Goal: Information Seeking & Learning: Learn about a topic

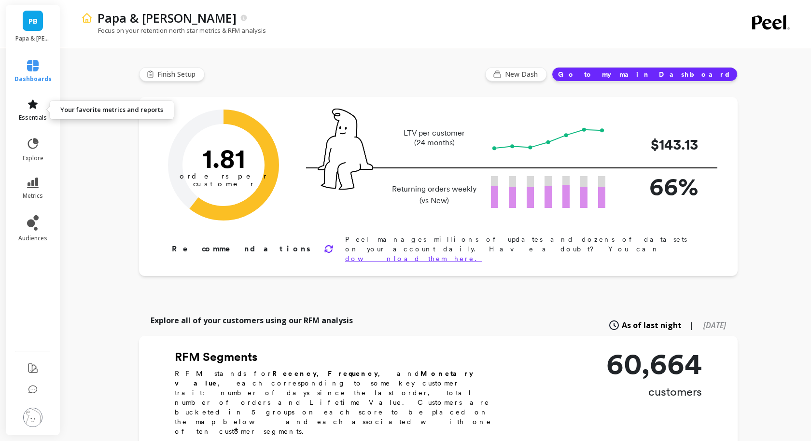
click at [29, 108] on icon at bounding box center [33, 105] width 12 height 12
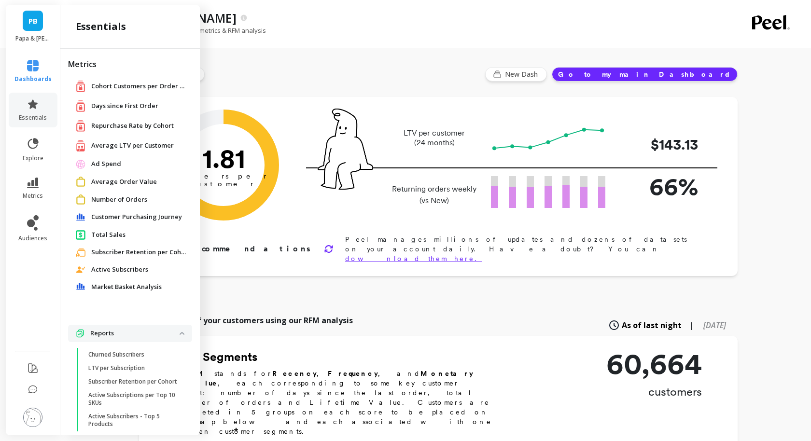
click at [127, 143] on span "Average LTV per Customer" at bounding box center [132, 146] width 83 height 10
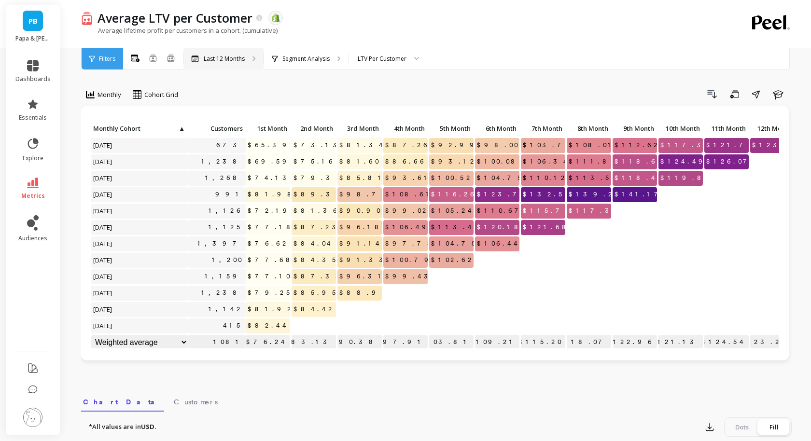
click at [240, 53] on div "Last 12 Months" at bounding box center [224, 58] width 80 height 21
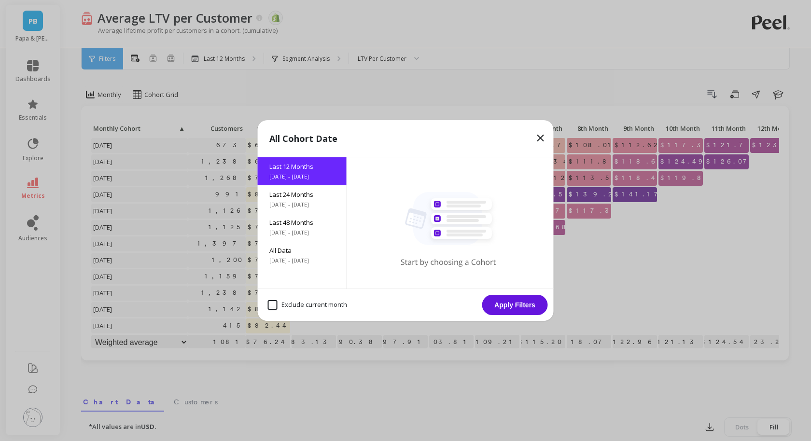
click at [540, 133] on icon at bounding box center [541, 138] width 12 height 12
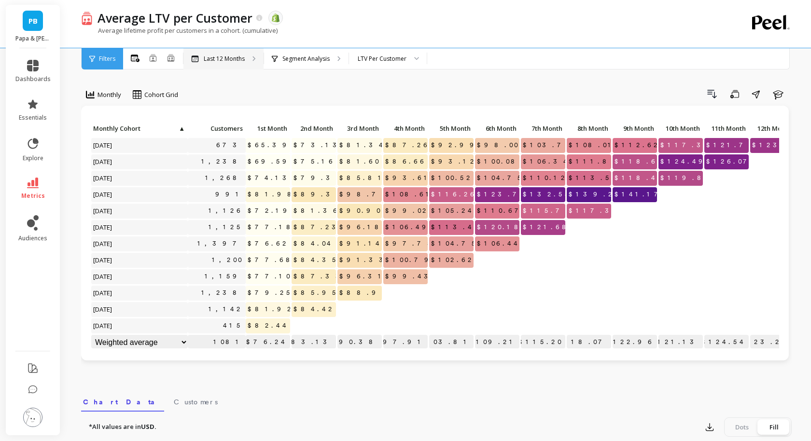
click at [226, 57] on p "Last 12 Months" at bounding box center [224, 59] width 41 height 8
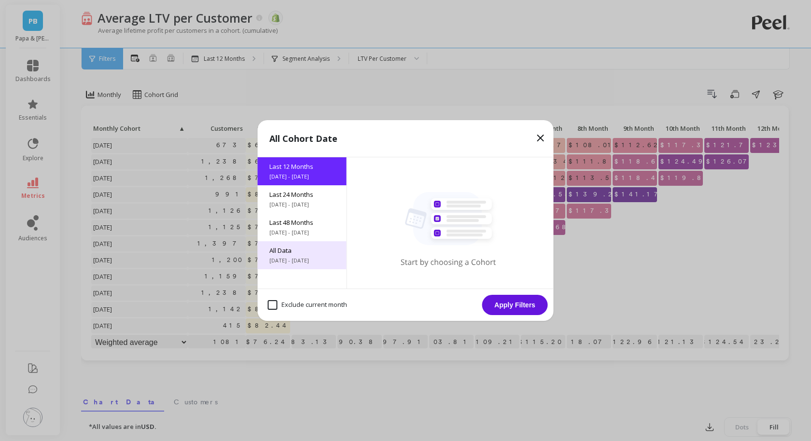
click at [283, 254] on span "All Data" at bounding box center [302, 250] width 66 height 9
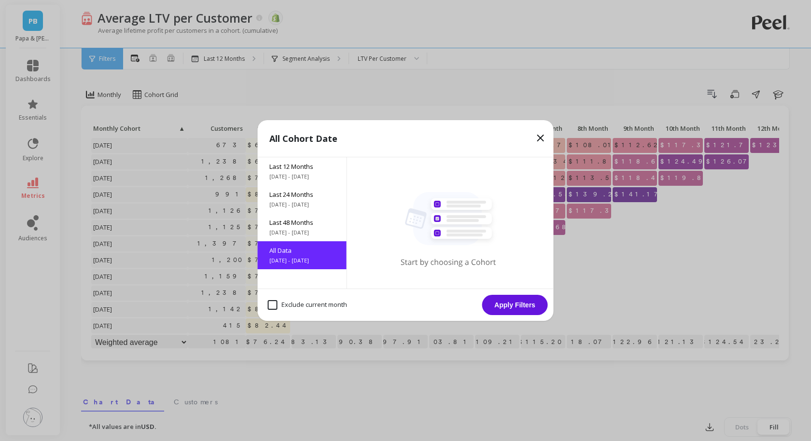
click at [282, 302] on month "Exclude current month" at bounding box center [307, 305] width 79 height 10
checkbox month "true"
click at [541, 137] on icon at bounding box center [541, 138] width 12 height 12
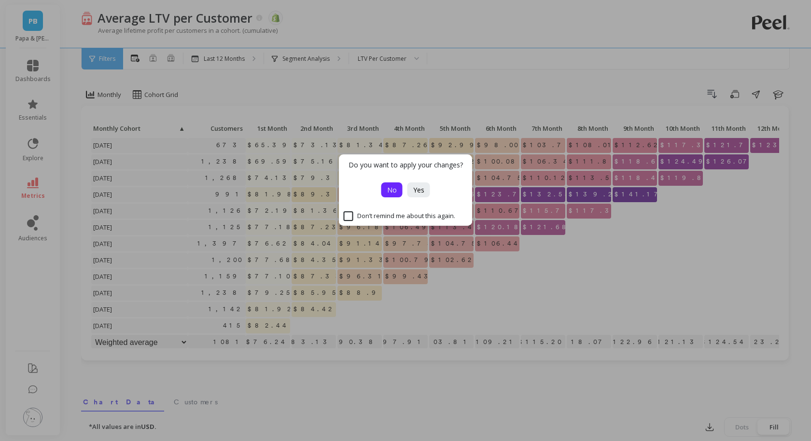
click at [387, 186] on span "No" at bounding box center [392, 189] width 10 height 9
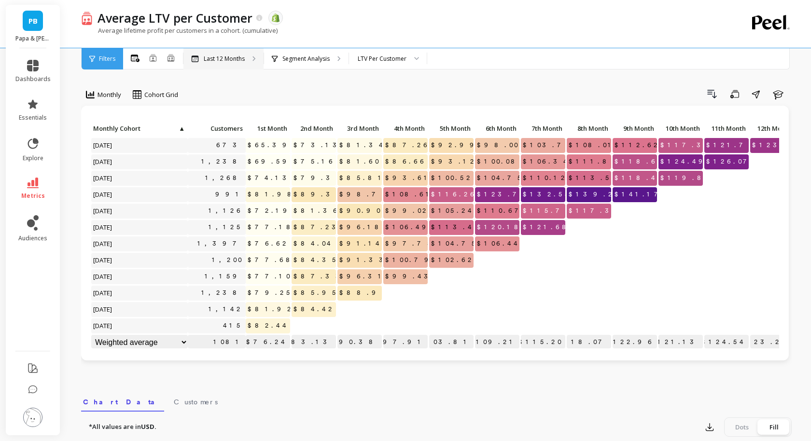
click at [233, 60] on p "Last 12 Months" at bounding box center [224, 59] width 41 height 8
click at [135, 58] on icon at bounding box center [135, 59] width 9 height 8
click at [135, 56] on icon at bounding box center [135, 58] width 9 height 7
click at [168, 57] on icon at bounding box center [171, 57] width 7 height 7
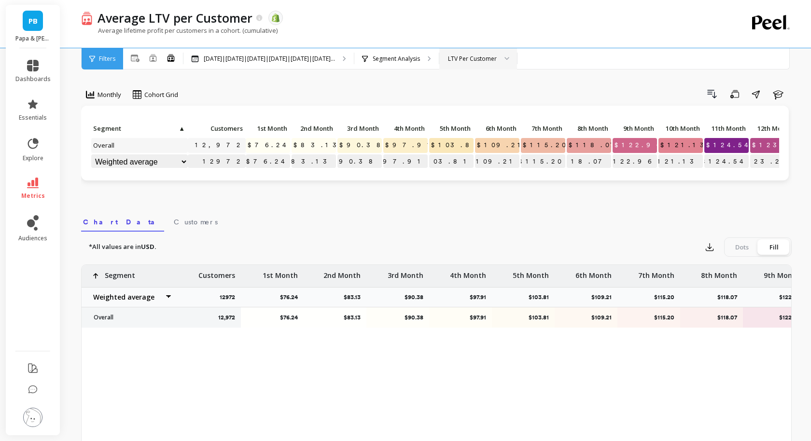
click at [497, 58] on div "LTV Per Customer" at bounding box center [472, 58] width 49 height 9
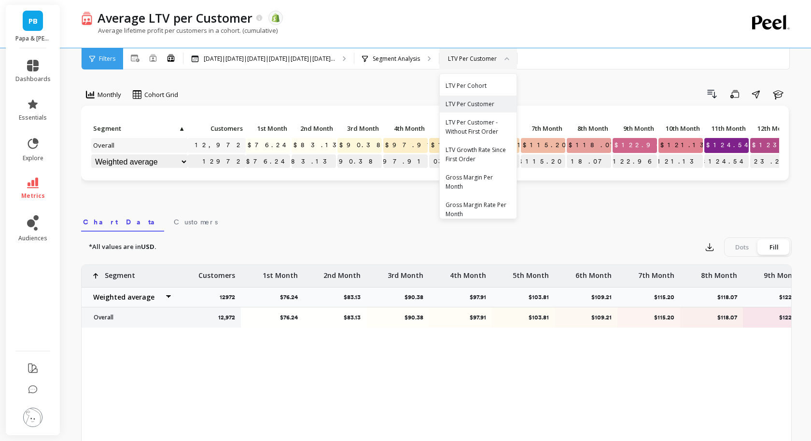
click at [621, 104] on div "Monthly Cohort Grid Drill Down Save Share Learn" at bounding box center [436, 95] width 711 height 19
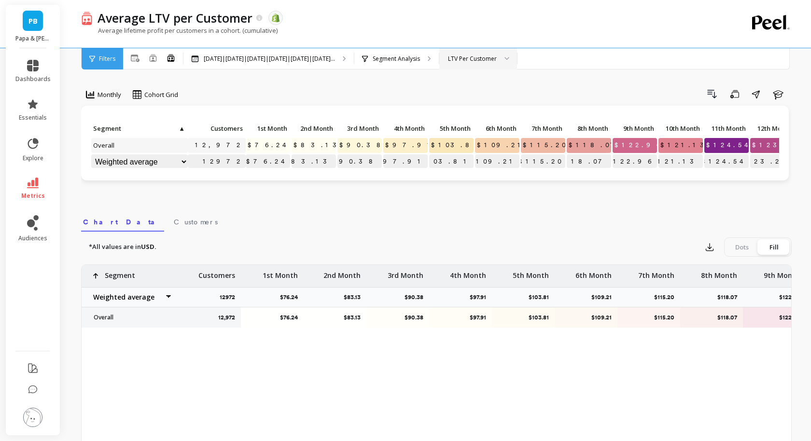
click at [502, 141] on span "$109.21" at bounding box center [501, 145] width 53 height 14
click at [490, 114] on div "Click to create an audience 12,972 $76.24 $83.13 $90.38 $97.91 $103.81 $109.21 …" at bounding box center [435, 143] width 708 height 75
click at [508, 146] on span "$109.21" at bounding box center [501, 145] width 53 height 14
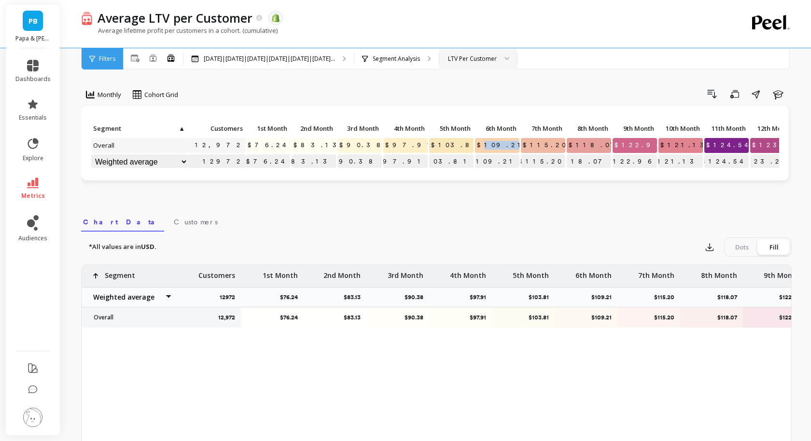
click at [508, 146] on span "$109.21" at bounding box center [501, 145] width 53 height 14
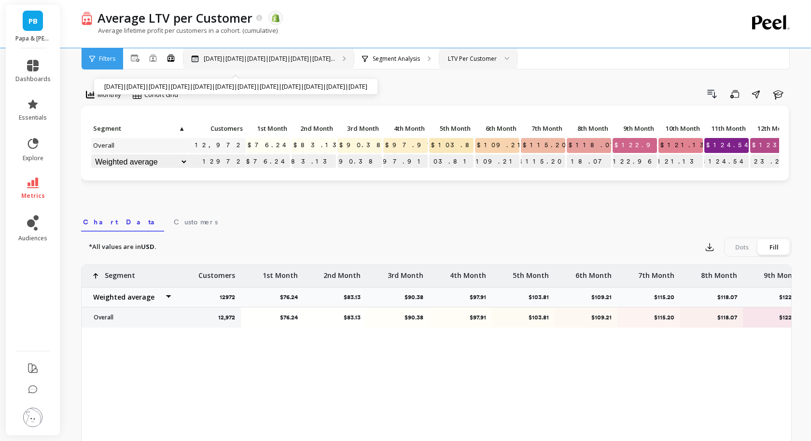
click at [247, 53] on div "Oct 2024|Nov 2024|Dec 2024|Jan 2025|Feb 2025|Mar 2... Oct 2024|Nov 2024|Dec 202…" at bounding box center [269, 58] width 170 height 21
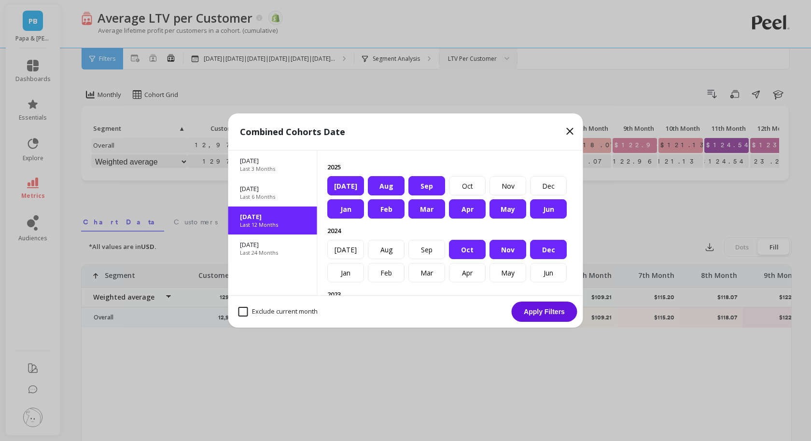
click at [424, 185] on div "Sep" at bounding box center [427, 185] width 37 height 19
click at [388, 212] on div "Feb" at bounding box center [386, 208] width 37 height 19
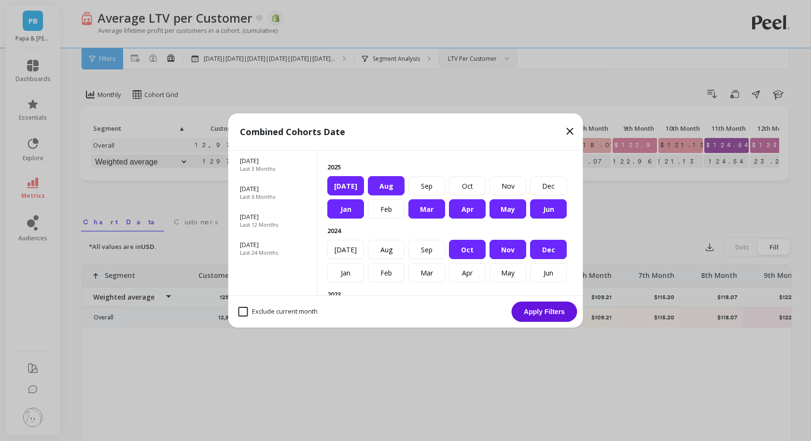
click at [337, 209] on div "Jan" at bounding box center [345, 208] width 37 height 19
click at [546, 313] on button "Apply Filters" at bounding box center [545, 312] width 66 height 20
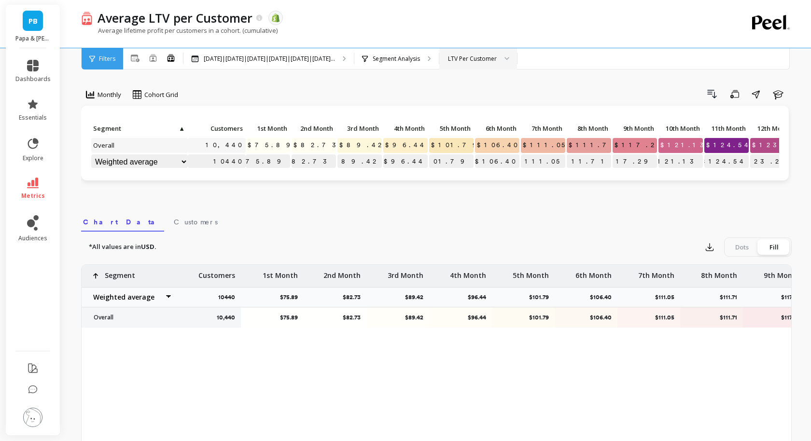
click at [510, 145] on span "$106.40" at bounding box center [498, 145] width 46 height 14
